Goal: Information Seeking & Learning: Learn about a topic

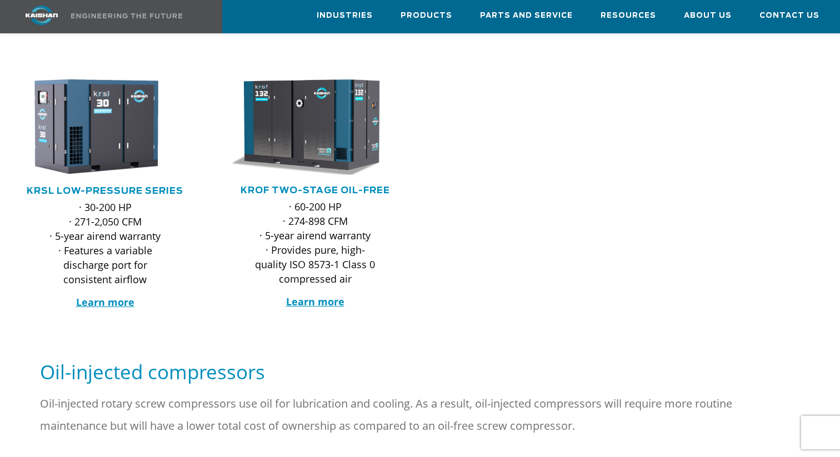
scroll to position [426, 0]
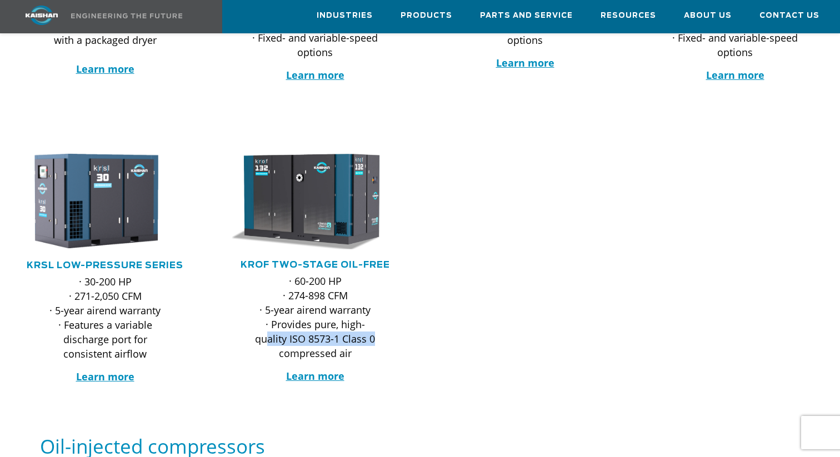
drag, startPoint x: 269, startPoint y: 319, endPoint x: 397, endPoint y: 320, distance: 127.7
click at [398, 320] on div "· 60-200 HP · 274-898 CFM · 5-year airend warranty · Provides pure, high-qualit…" at bounding box center [315, 344] width 188 height 140
click at [397, 320] on div "· 60-200 HP · 274-898 CFM · 5-year airend warranty · Provides pure, high-qualit…" at bounding box center [315, 344] width 188 height 140
click at [314, 369] on strong "Learn more" at bounding box center [315, 375] width 58 height 13
click at [318, 260] on link "KROF TWO-STAGE OIL-FREE" at bounding box center [314, 264] width 149 height 9
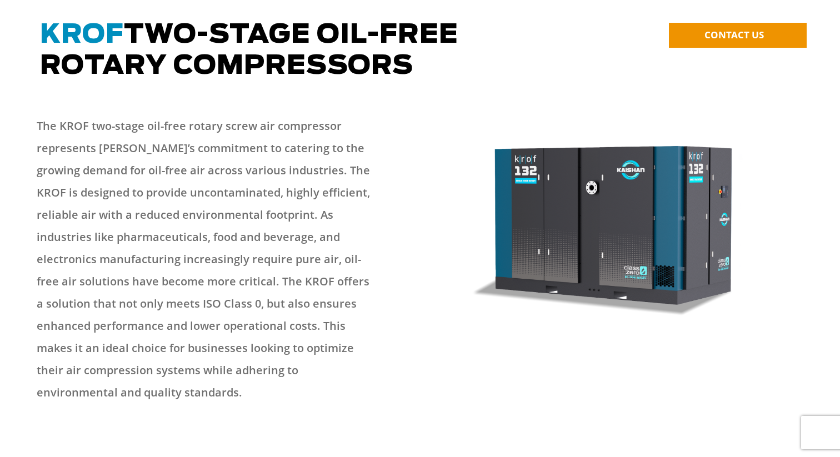
scroll to position [115, 0]
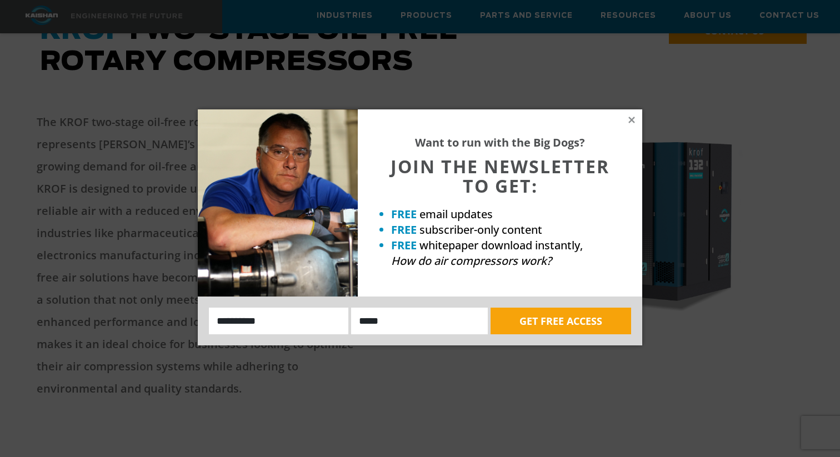
click at [127, 330] on div "Want to run with the Big Dogs? JOIN THE NEWSLETTER TO GET: FREE email updates F…" at bounding box center [420, 228] width 840 height 457
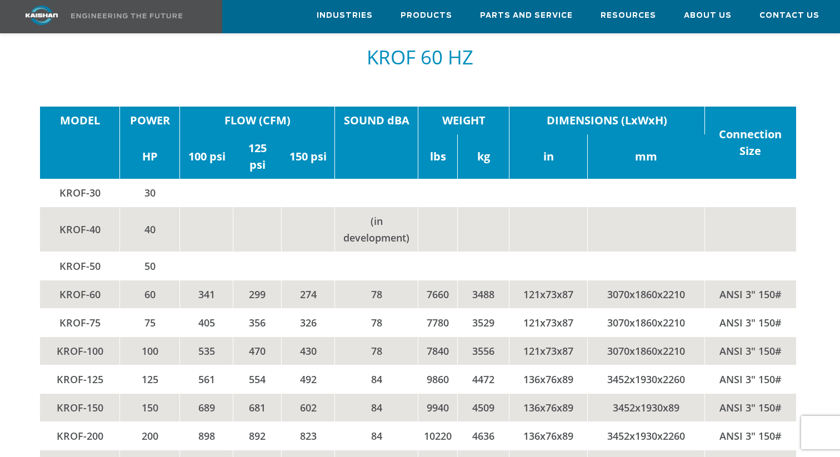
scroll to position [1915, 0]
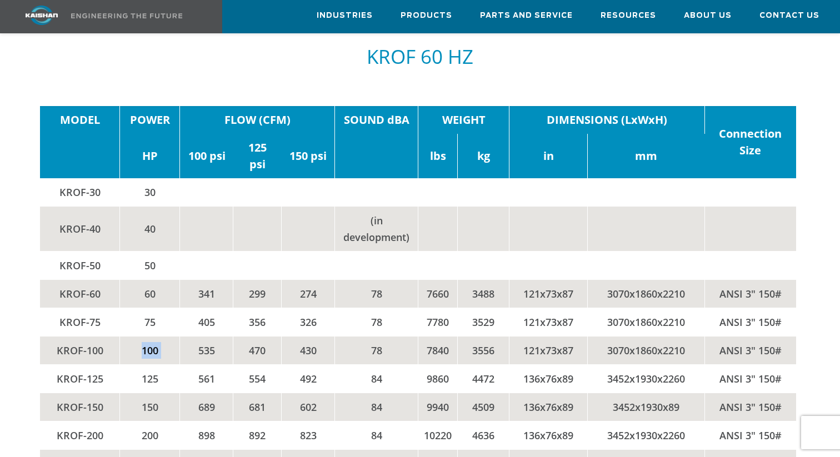
drag, startPoint x: 139, startPoint y: 333, endPoint x: 199, endPoint y: 331, distance: 60.0
click at [199, 337] on tr "KROF-100 100 535 470 430 78 7840 3556 121x73x87 3070x1860x2210 ANSI 3" 150#" at bounding box center [417, 351] width 755 height 28
drag, startPoint x: 194, startPoint y: 332, endPoint x: 227, endPoint y: 331, distance: 32.2
click at [227, 337] on td "535" at bounding box center [206, 351] width 53 height 28
drag, startPoint x: 217, startPoint y: 306, endPoint x: 183, endPoint y: 306, distance: 34.4
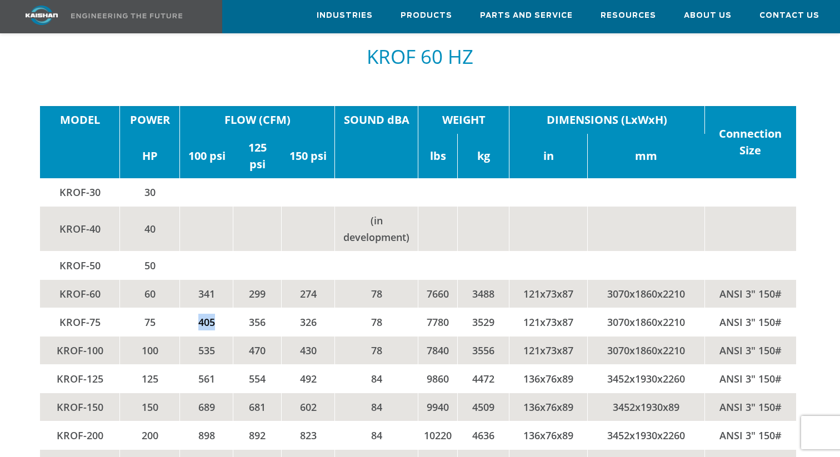
click at [183, 308] on td "405" at bounding box center [206, 322] width 53 height 28
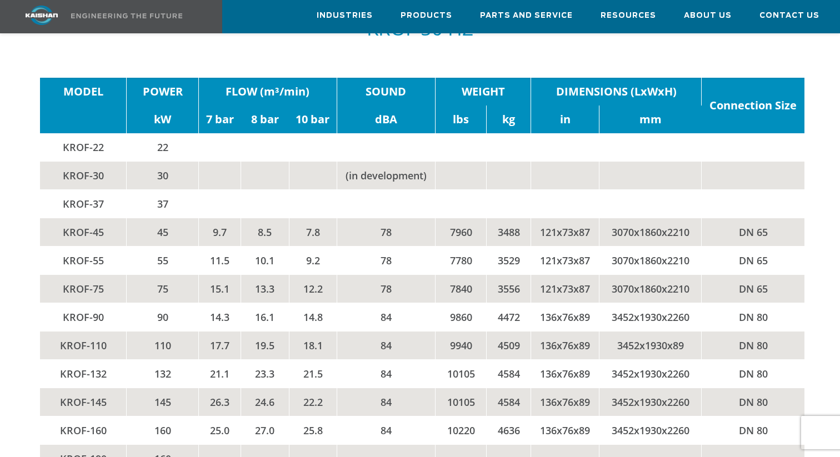
scroll to position [2732, 0]
